Goal: Task Accomplishment & Management: Manage account settings

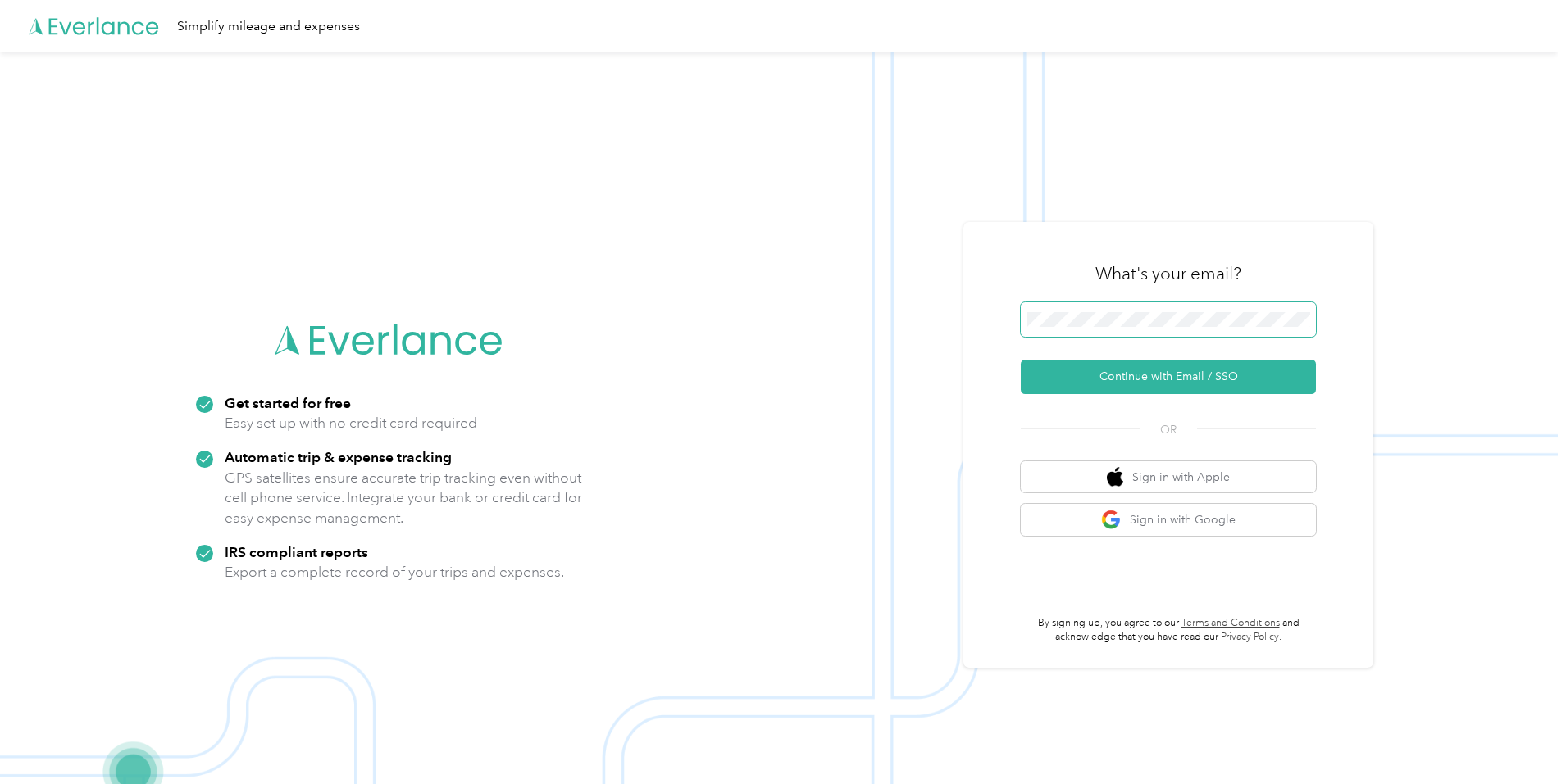
click at [1105, 305] on span at bounding box center [1167, 319] width 295 height 34
click at [1142, 385] on button "Continue with Email / SSO" at bounding box center [1167, 376] width 295 height 34
